Goal: Task Accomplishment & Management: Use online tool/utility

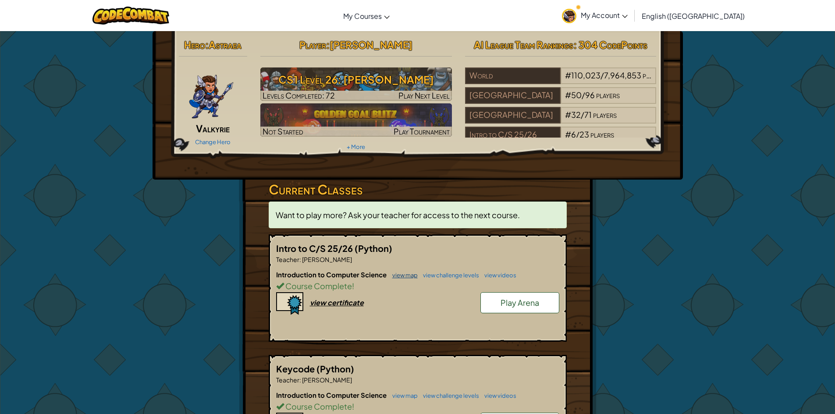
click at [404, 276] on link "view map" at bounding box center [403, 275] width 30 height 7
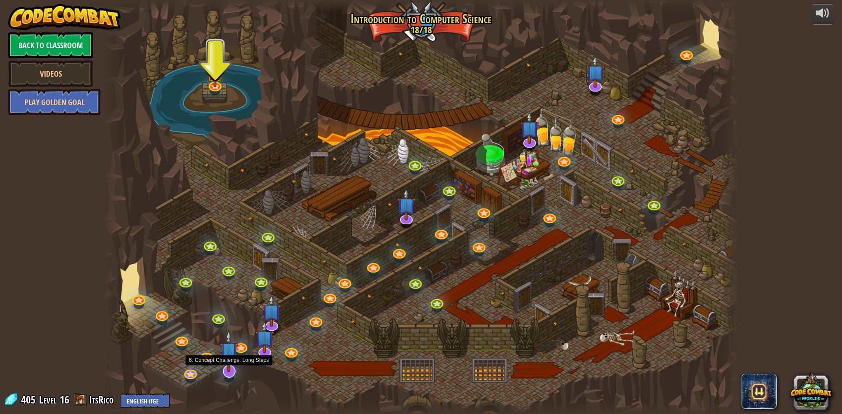
click at [228, 360] on img at bounding box center [229, 351] width 18 height 43
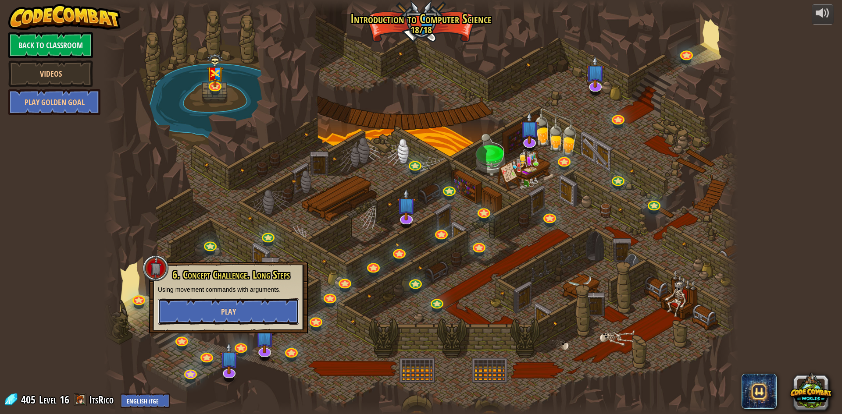
click at [241, 318] on button "Play" at bounding box center [228, 312] width 141 height 26
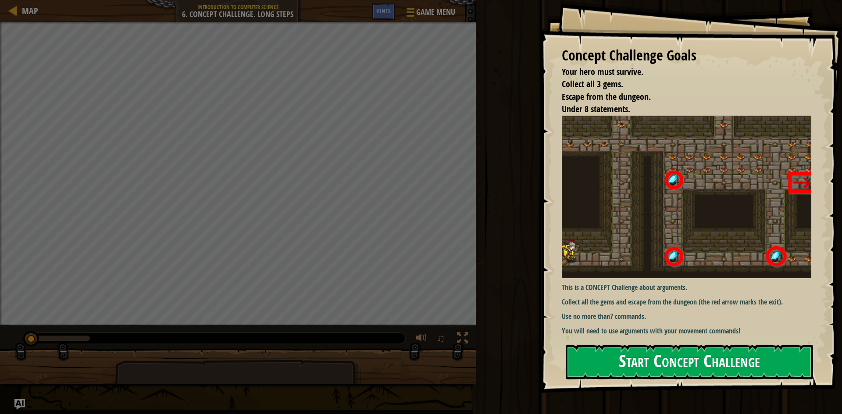
click at [644, 365] on button "Start Concept Challenge" at bounding box center [689, 362] width 247 height 35
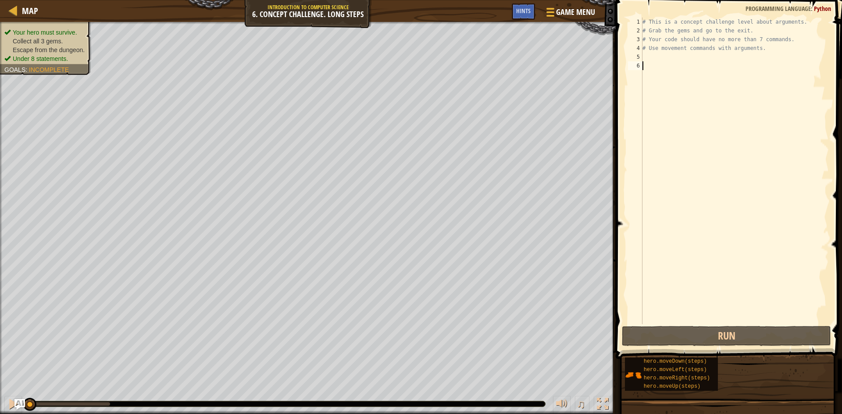
scroll to position [4, 0]
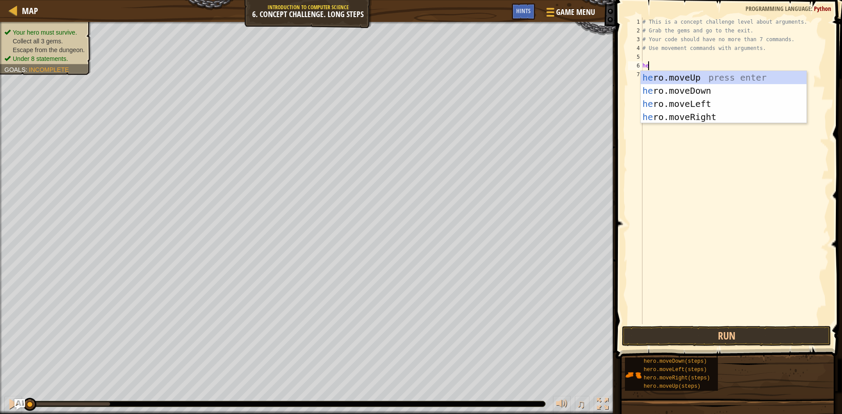
type textarea "her"
click at [691, 115] on div "her o.moveUp press enter her o.moveDown press enter her o.moveLeft press enter …" at bounding box center [724, 110] width 166 height 79
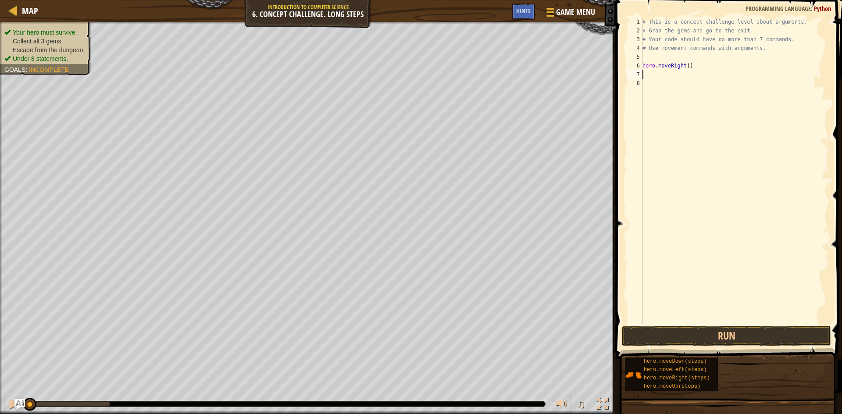
type textarea "h"
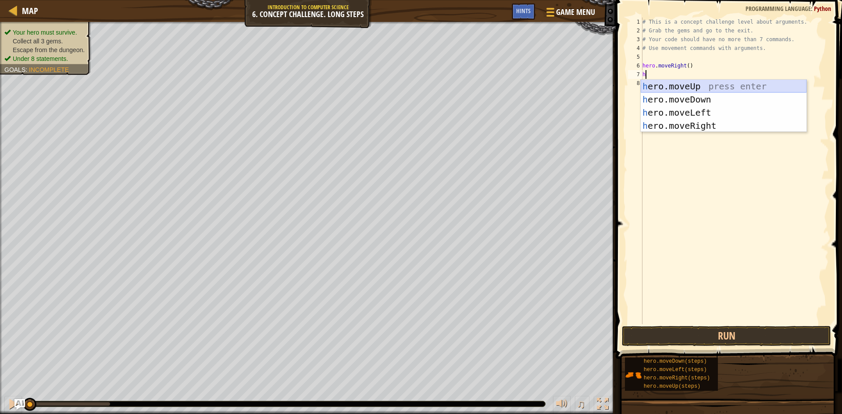
click at [708, 87] on div "h ero.moveUp press enter h ero.moveDown press enter h ero.moveLeft press enter …" at bounding box center [724, 119] width 166 height 79
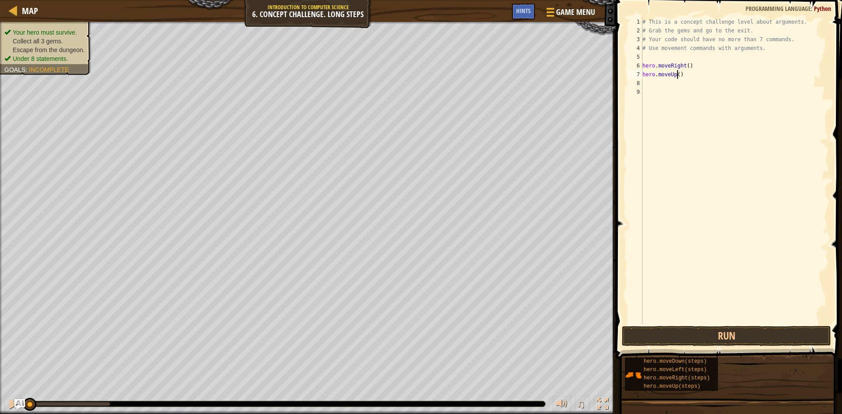
click at [677, 78] on div "# This is a concept challenge level about arguments. # Grab the gems and go to …" at bounding box center [735, 180] width 188 height 325
type textarea "hero.moveUp(3)"
click at [679, 89] on div "# This is a concept challenge level about arguments. # Grab the gems and go to …" at bounding box center [735, 180] width 188 height 325
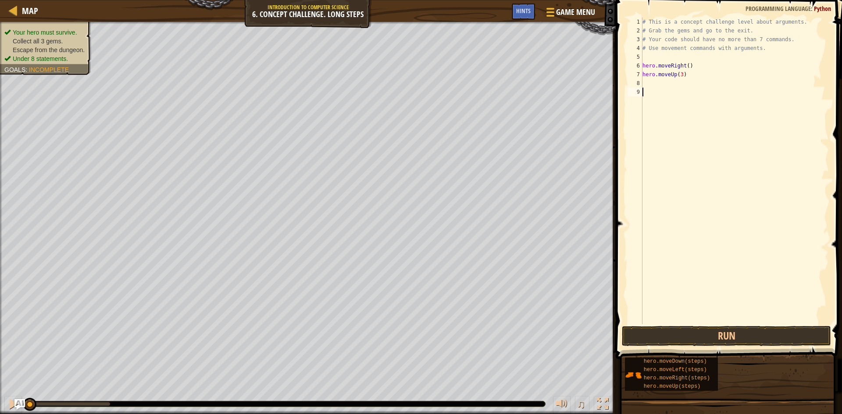
click at [677, 82] on div "# This is a concept challenge level about arguments. # Grab the gems and go to …" at bounding box center [735, 180] width 188 height 325
type textarea "h"
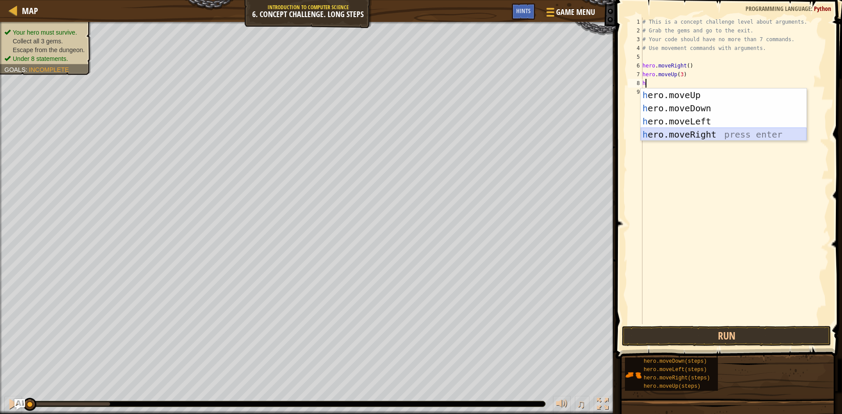
click at [709, 137] on div "h ero.moveUp press enter h ero.moveDown press enter h ero.moveLeft press enter …" at bounding box center [724, 128] width 166 height 79
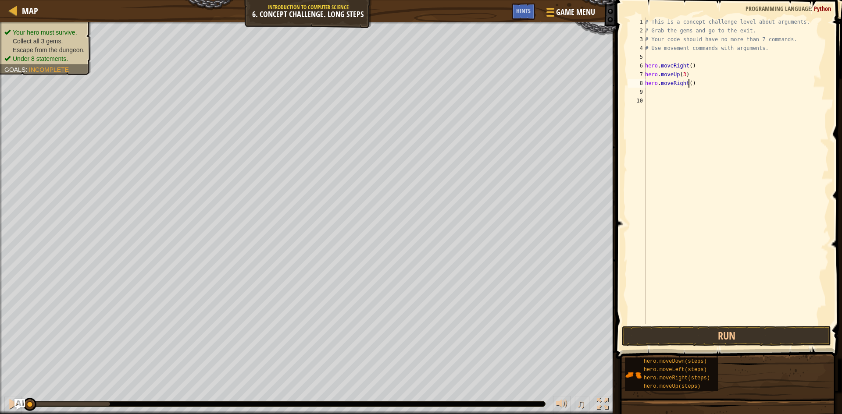
click at [689, 83] on div "# This is a concept challenge level about arguments. # Grab the gems and go to …" at bounding box center [736, 180] width 186 height 325
type textarea "hero.moveRight(2)"
click at [683, 96] on div "# This is a concept challenge level about arguments. # Grab the gems and go to …" at bounding box center [736, 180] width 186 height 325
type textarea "g"
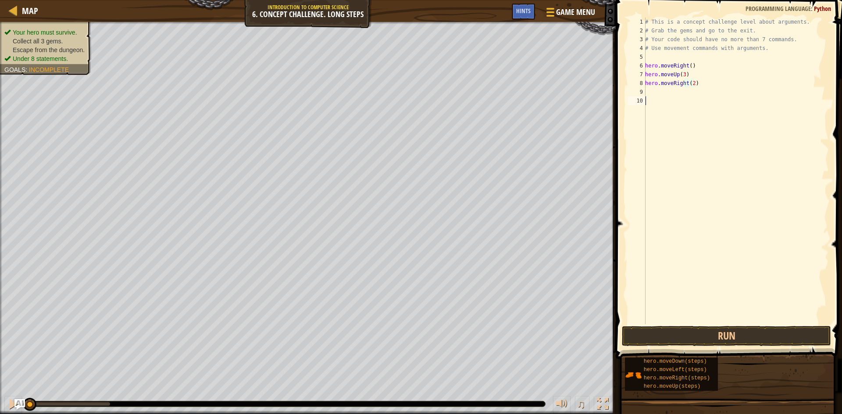
scroll to position [4, 0]
click at [675, 95] on div "# This is a concept challenge level about arguments. # Grab the gems and go to …" at bounding box center [736, 180] width 186 height 325
type textarea "h"
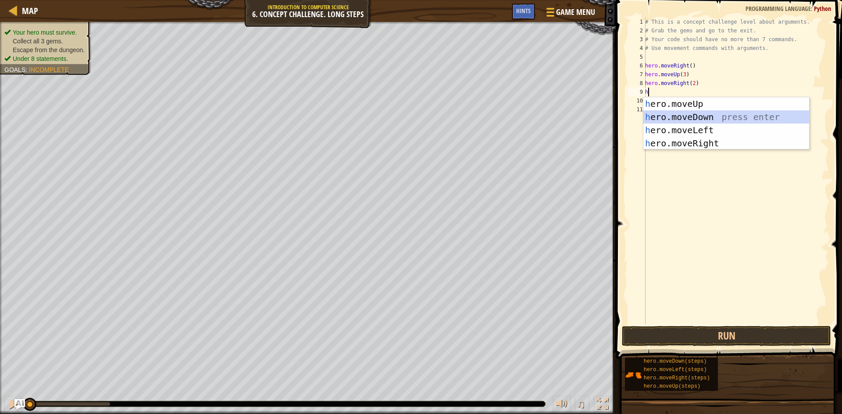
click at [682, 118] on div "h ero.moveUp press enter h ero.moveDown press enter h ero.moveLeft press enter …" at bounding box center [726, 136] width 166 height 79
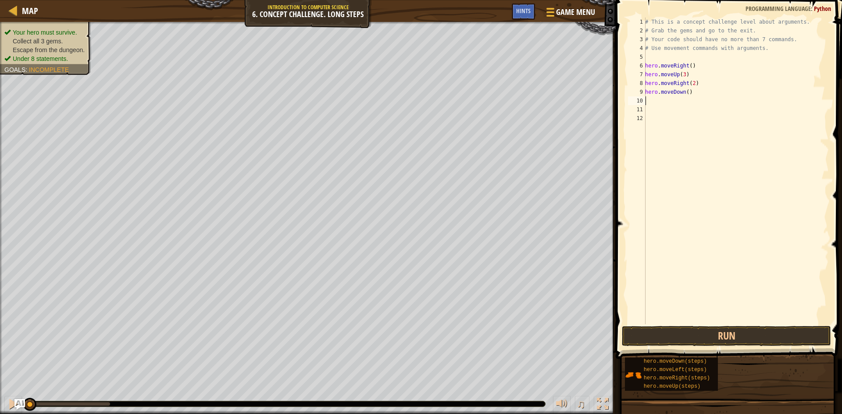
click at [686, 91] on div "# This is a concept challenge level about arguments. # Grab the gems and go to …" at bounding box center [736, 180] width 186 height 325
type textarea "hero.moveDown(3)"
click at [687, 103] on div "# This is a concept challenge level about arguments. # Grab the gems and go to …" at bounding box center [736, 180] width 186 height 325
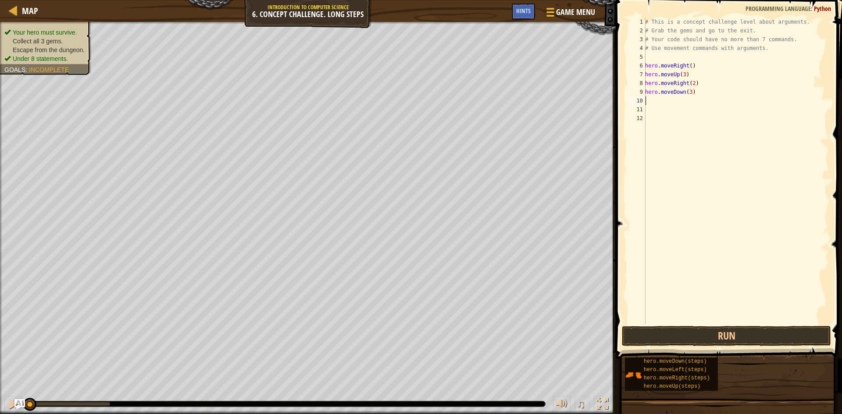
type textarea "h"
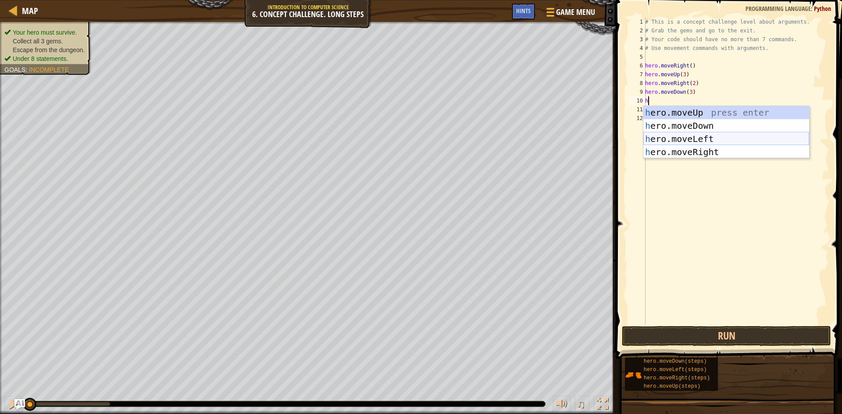
click at [689, 138] on div "h ero.moveUp press enter h ero.moveDown press enter h ero.moveLeft press enter …" at bounding box center [726, 145] width 166 height 79
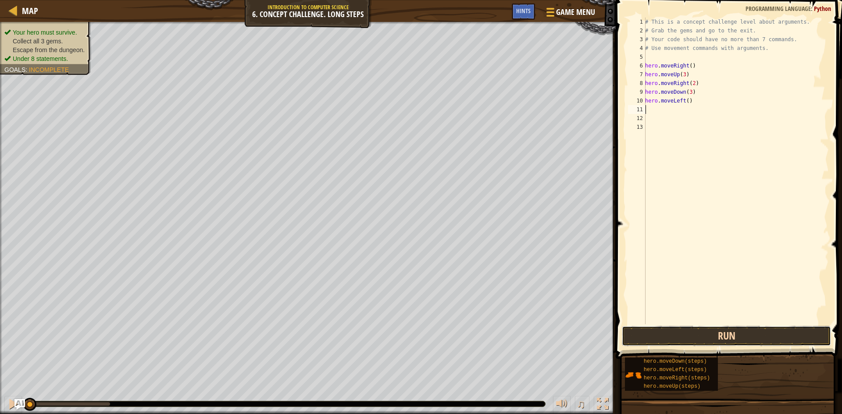
click at [691, 327] on button "Run" at bounding box center [726, 336] width 209 height 20
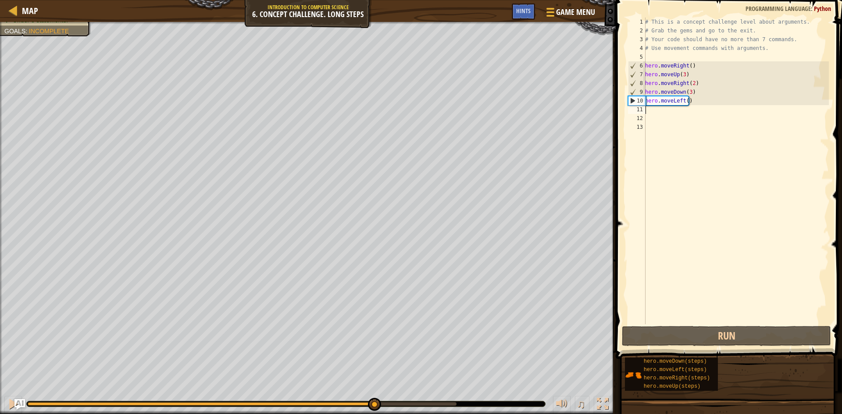
click at [375, 349] on div "Your hero must survive. Collect all 3 gems. Escape from the dungeon. Under 8 st…" at bounding box center [421, 218] width 842 height 392
click at [13, 410] on div at bounding box center [12, 404] width 11 height 11
type textarea "h"
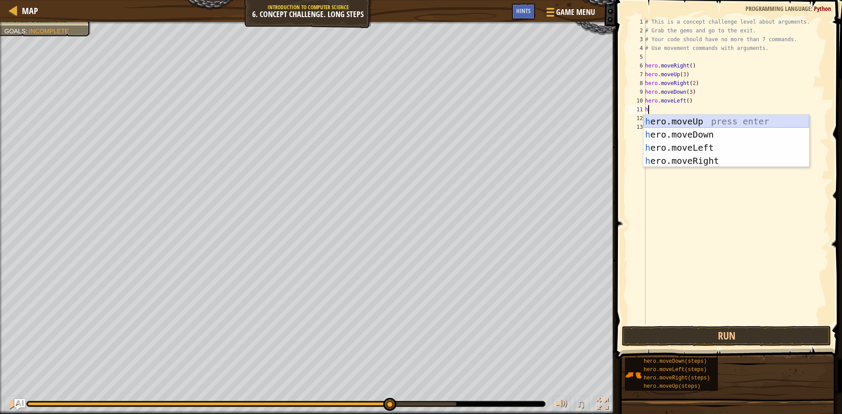
click at [689, 124] on div "h ero.moveUp press enter h ero.moveDown press enter h ero.moveLeft press enter …" at bounding box center [726, 154] width 166 height 79
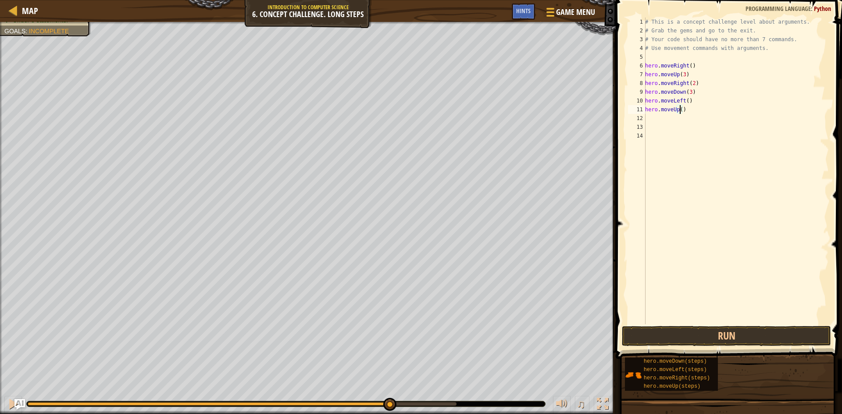
click at [680, 110] on div "# This is a concept challenge level about arguments. # Grab the gems and go to …" at bounding box center [736, 180] width 186 height 325
type textarea "hero.moveUp(2)"
click at [672, 117] on div "# This is a concept challenge level about arguments. # Grab the gems and go to …" at bounding box center [736, 180] width 186 height 325
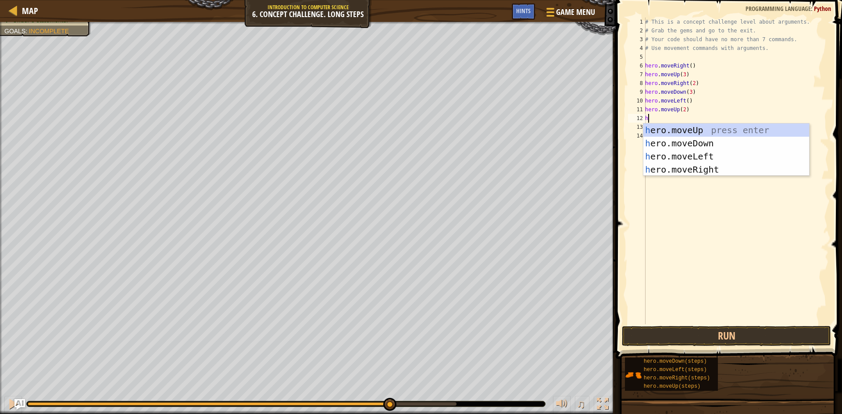
type textarea "h"
click at [712, 171] on div "h ero.moveUp press enter h ero.moveDown press enter h ero.moveLeft press enter …" at bounding box center [726, 163] width 166 height 79
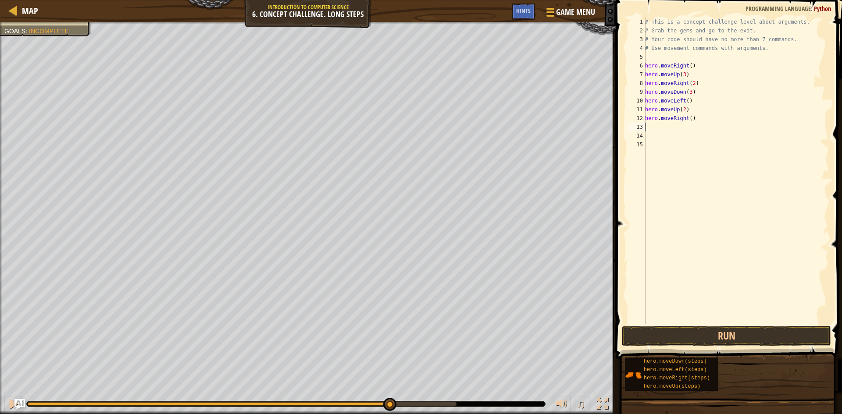
click at [689, 120] on div "# This is a concept challenge level about arguments. # Grab the gems and go to …" at bounding box center [736, 180] width 186 height 325
click at [701, 325] on span at bounding box center [729, 167] width 233 height 385
click at [702, 330] on button "Run" at bounding box center [726, 336] width 209 height 20
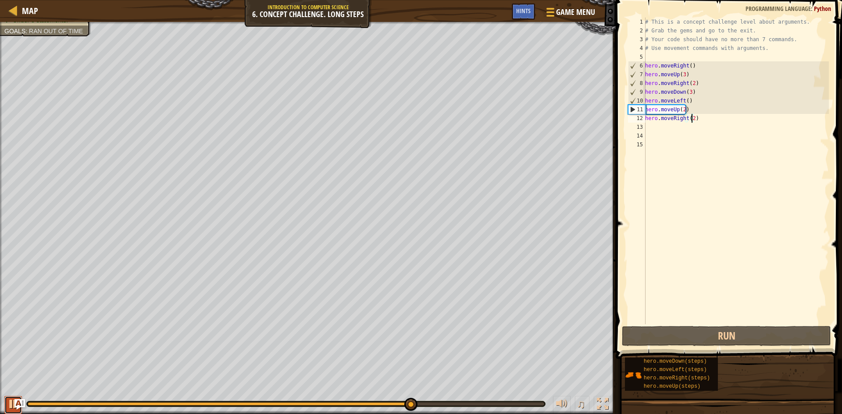
click at [9, 401] on div at bounding box center [12, 404] width 11 height 11
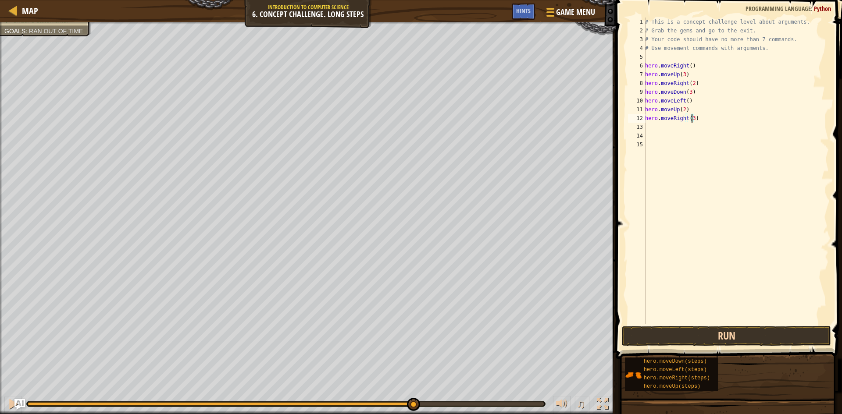
type textarea "hero.moveRight(3)"
click at [706, 328] on button "Run" at bounding box center [726, 336] width 209 height 20
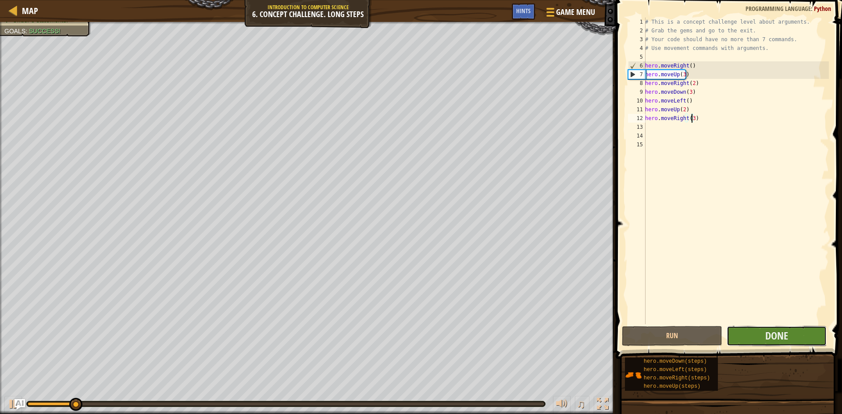
click at [764, 341] on button "Done" at bounding box center [777, 336] width 100 height 20
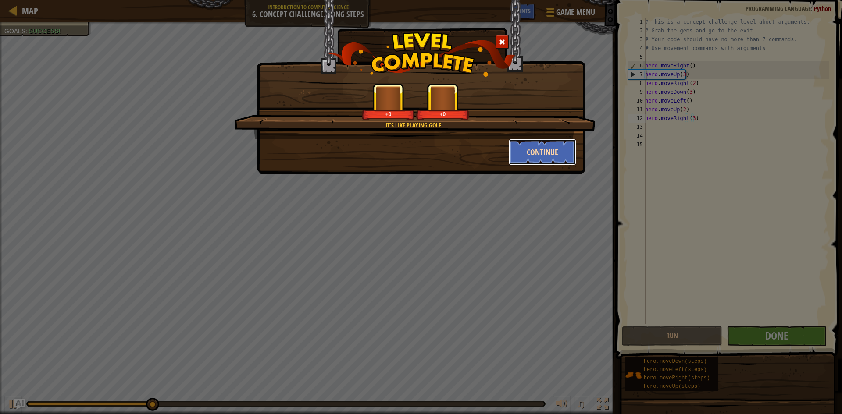
click at [549, 146] on button "Continue" at bounding box center [543, 152] width 68 height 26
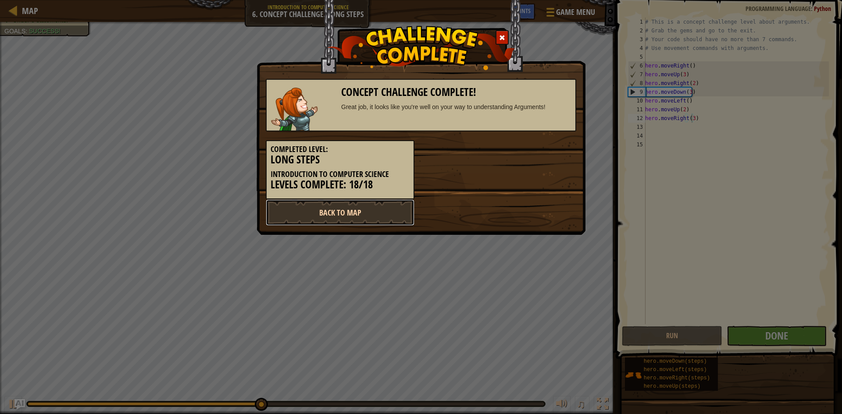
click at [358, 222] on link "Back to Map" at bounding box center [340, 213] width 149 height 26
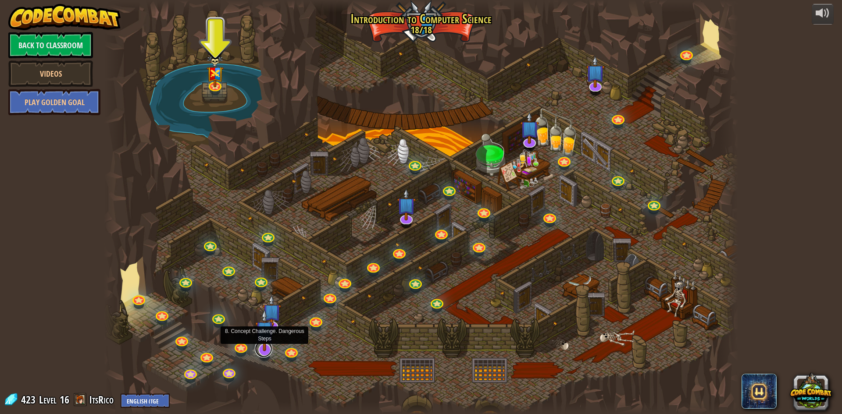
click at [267, 351] on link at bounding box center [264, 349] width 18 height 18
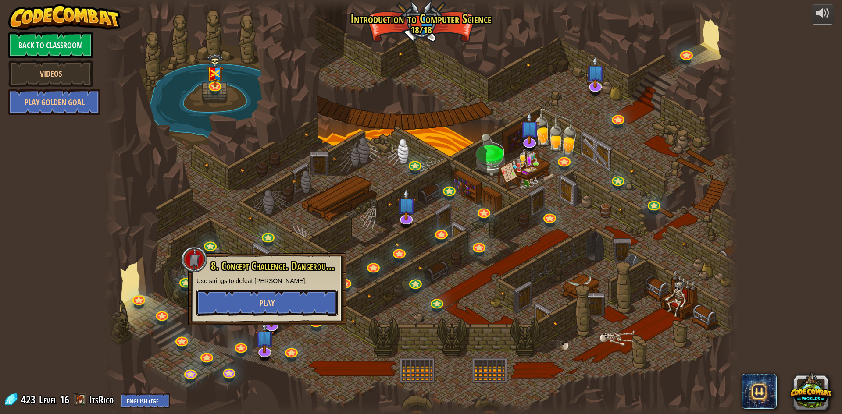
click at [271, 301] on span "Play" at bounding box center [267, 303] width 15 height 11
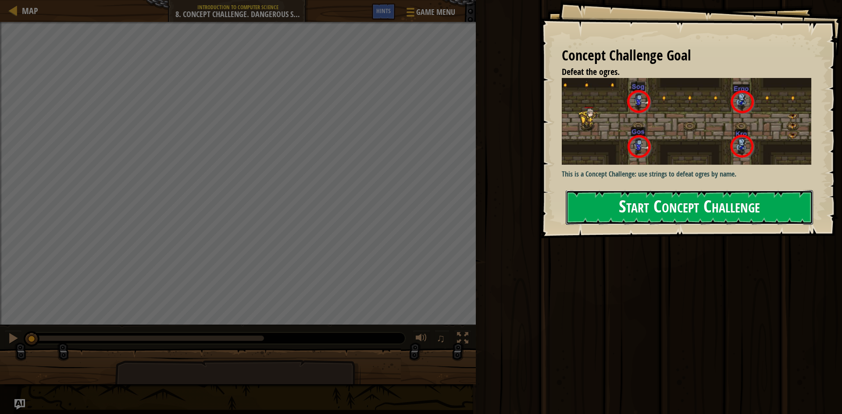
click at [639, 214] on button "Start Concept Challenge" at bounding box center [689, 207] width 247 height 35
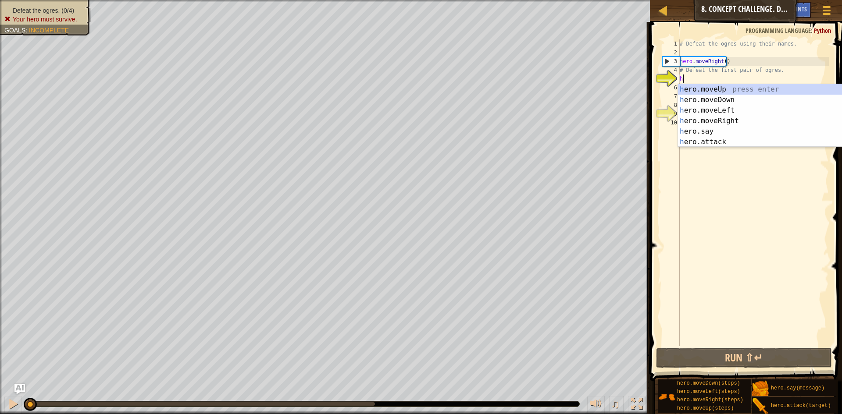
scroll to position [4, 0]
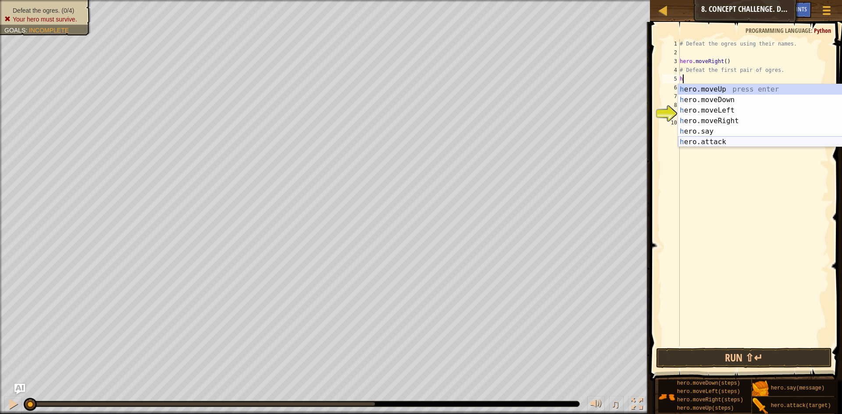
click at [727, 142] on div "h ero.moveUp press enter h ero.moveDown press enter h ero.moveLeft press enter …" at bounding box center [761, 126] width 166 height 84
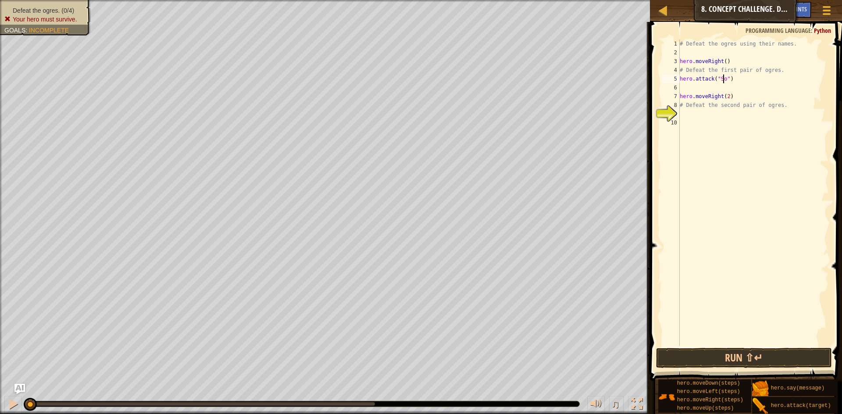
type textarea "hero.attack("Sog")"
type textarea "j"
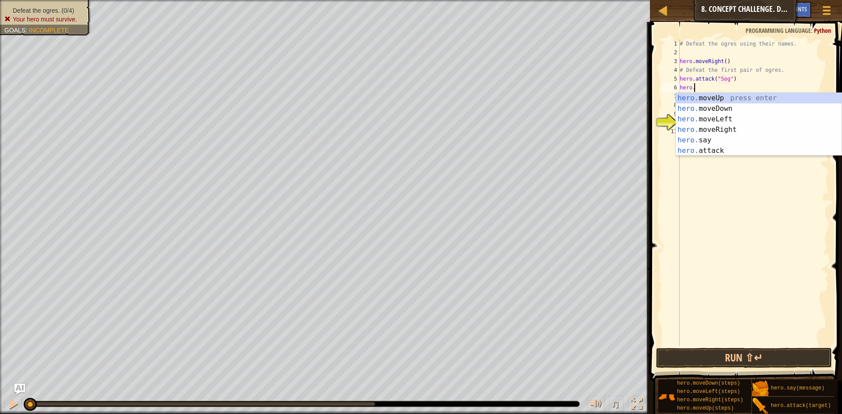
scroll to position [4, 1]
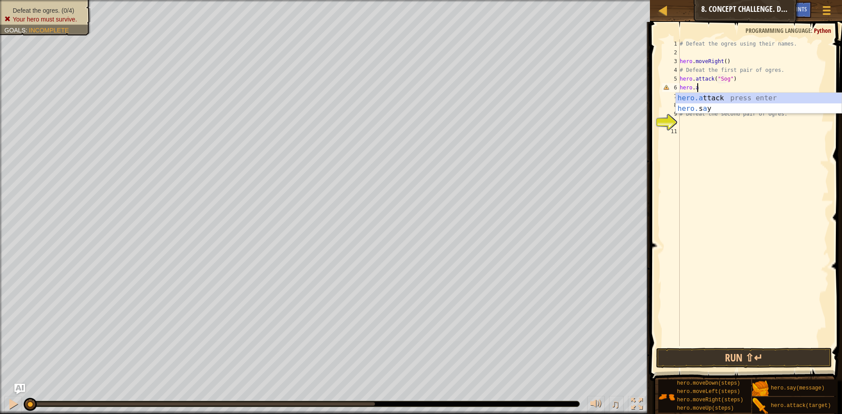
click at [722, 101] on div "hero.a ttack press enter hero. s a y press enter" at bounding box center [759, 114] width 166 height 42
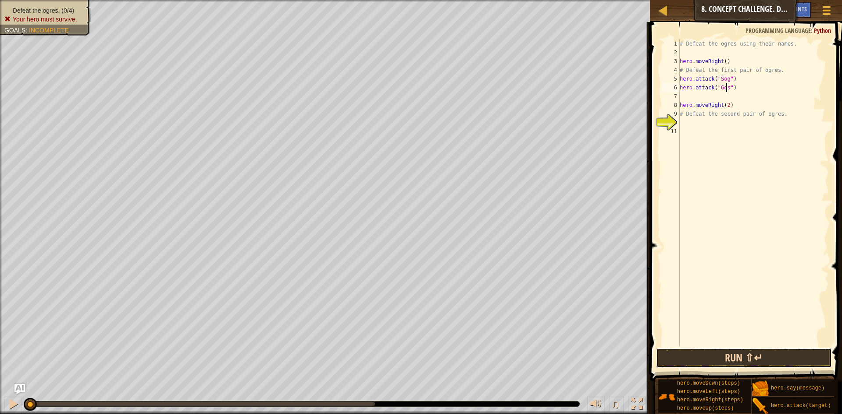
click at [717, 354] on button "Run ⇧↵" at bounding box center [744, 358] width 176 height 20
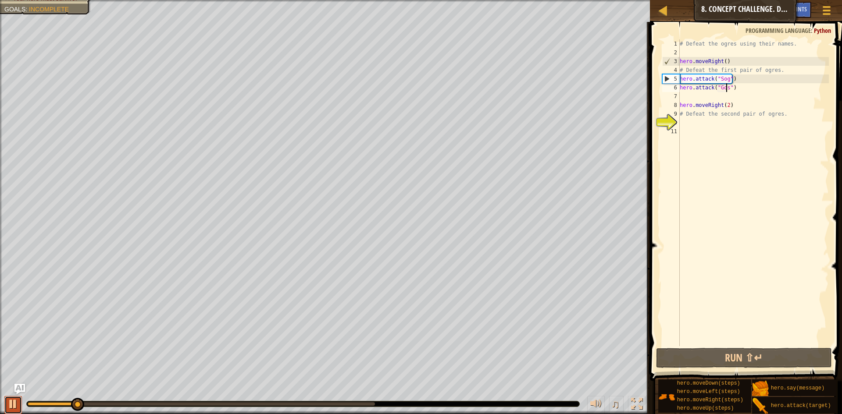
click at [16, 406] on div at bounding box center [12, 404] width 11 height 11
click at [735, 83] on div "# Defeat the ogres using their names. hero . moveRight ( ) # Defeat the first p…" at bounding box center [753, 201] width 151 height 325
click at [736, 78] on div "# Defeat the ogres using their names. hero . moveRight ( ) # Defeat the first p…" at bounding box center [753, 201] width 151 height 325
type textarea "hero.attack("Sog")"
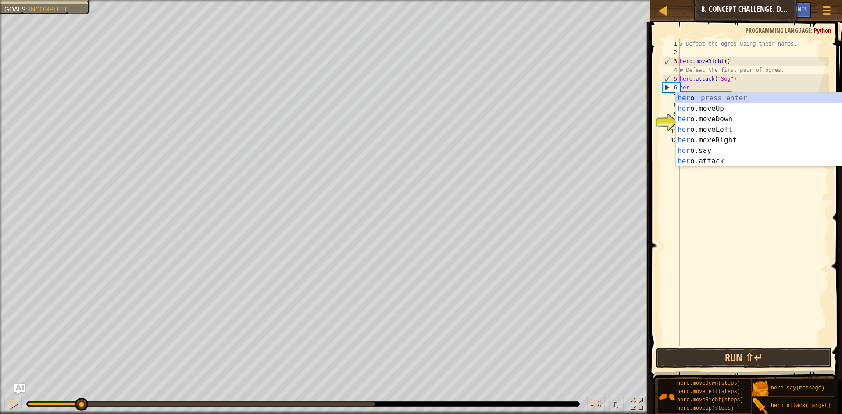
scroll to position [4, 0]
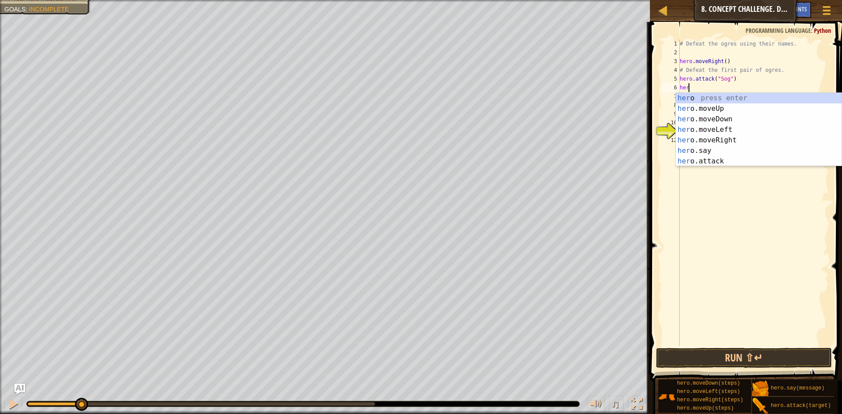
type textarea "her"
